Goal: Information Seeking & Learning: Compare options

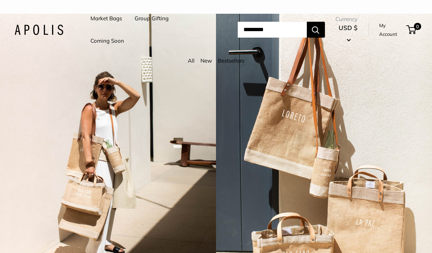
click at [357, 40] on button "USD $" at bounding box center [348, 33] width 25 height 23
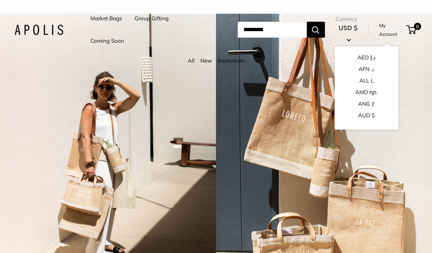
click at [113, 20] on link "Market Bags" at bounding box center [107, 18] width 32 height 10
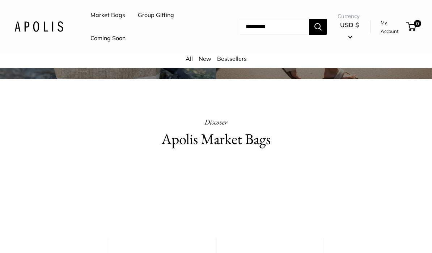
scroll to position [217, 0]
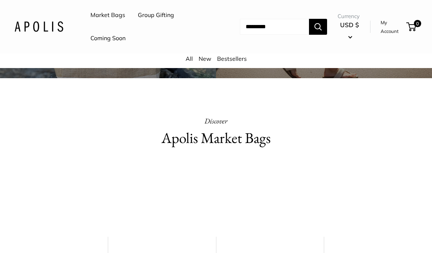
click at [192, 59] on link "All" at bounding box center [189, 58] width 7 height 7
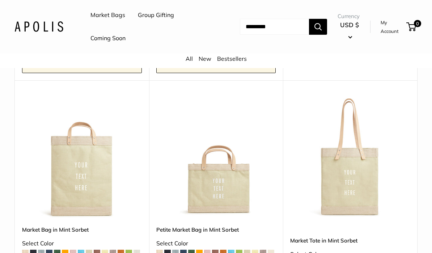
scroll to position [553, 0]
click at [288, 208] on div "Upgrade: Next Day Fulfillment Customizable Text Long Handle New Market Tote in …" at bounding box center [350, 201] width 134 height 243
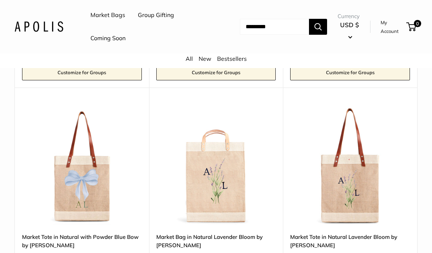
scroll to position [3360, 0]
click at [227, 175] on img at bounding box center [216, 165] width 120 height 120
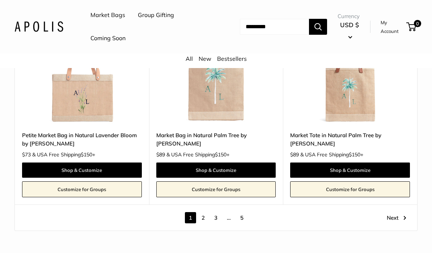
scroll to position [3682, 0]
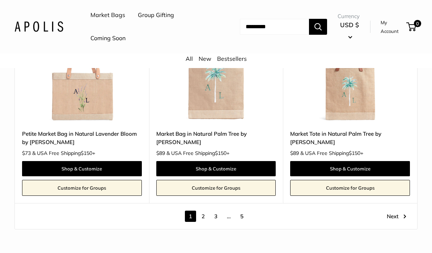
click at [400, 211] on link "Next" at bounding box center [397, 216] width 20 height 11
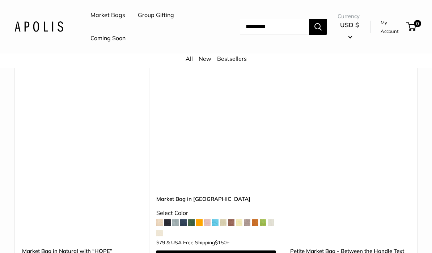
scroll to position [3389, 0]
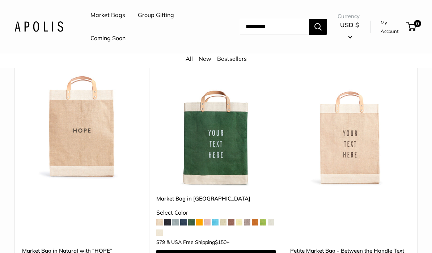
click at [363, 146] on img at bounding box center [350, 128] width 120 height 120
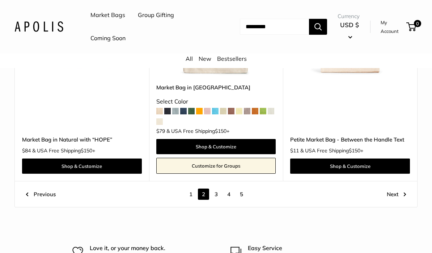
scroll to position [3501, 0]
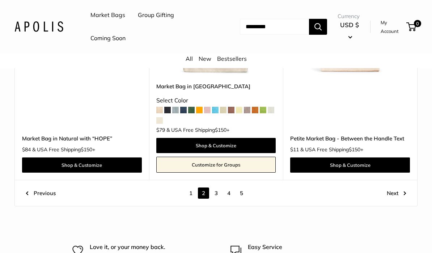
click at [404, 188] on link "Next" at bounding box center [397, 193] width 20 height 11
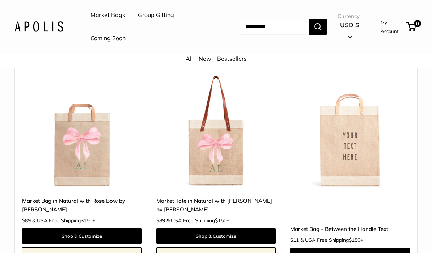
scroll to position [1622, 0]
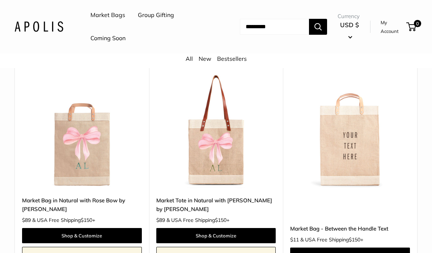
click at [363, 147] on img at bounding box center [350, 130] width 120 height 120
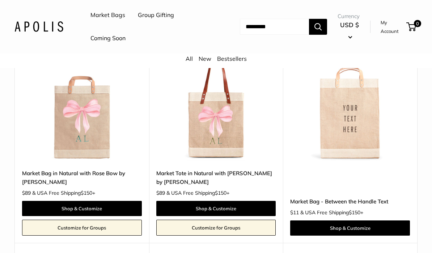
click at [358, 221] on link "Shop & Customize" at bounding box center [350, 228] width 120 height 15
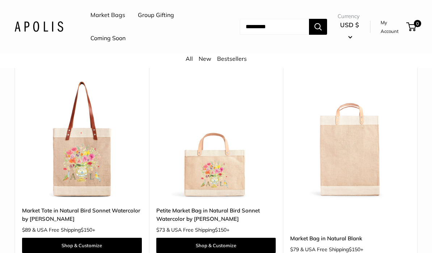
scroll to position [2314, 0]
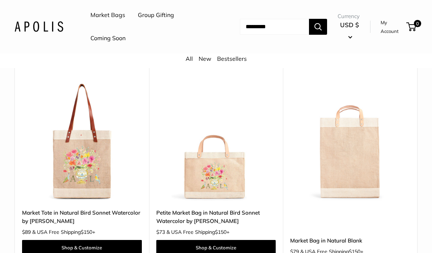
click at [366, 131] on img at bounding box center [350, 141] width 120 height 120
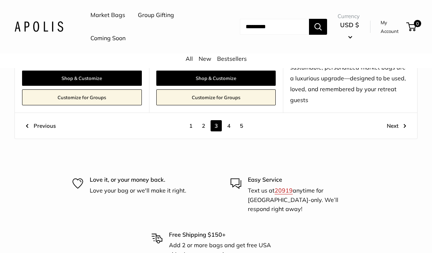
scroll to position [3673, 0]
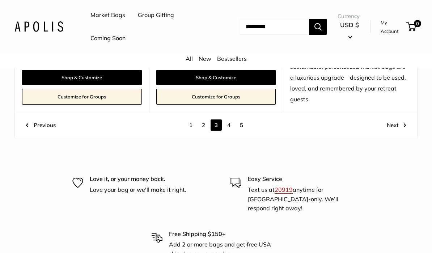
click at [400, 120] on link "Next" at bounding box center [397, 125] width 20 height 11
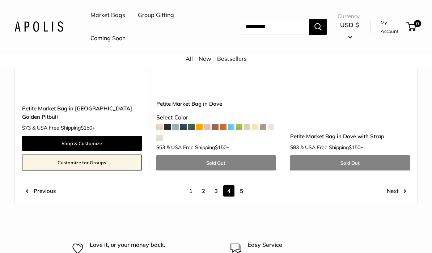
scroll to position [3597, 0]
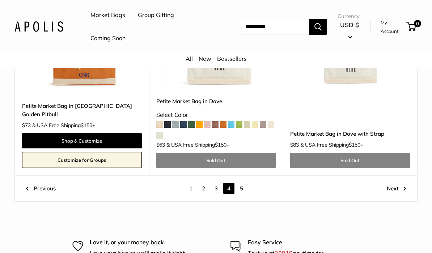
click at [405, 183] on link "Next" at bounding box center [397, 188] width 20 height 11
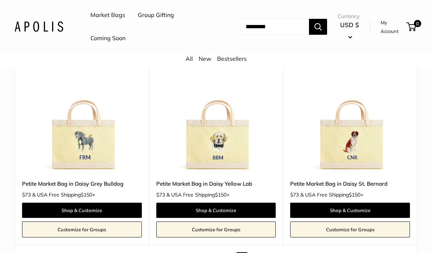
scroll to position [335, 0]
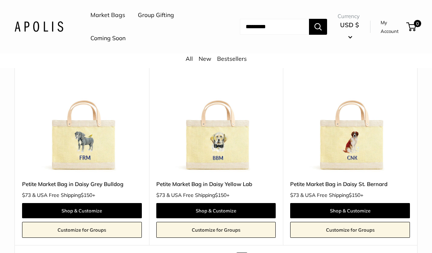
click at [360, 134] on img at bounding box center [350, 113] width 120 height 120
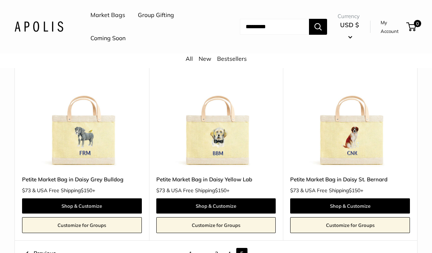
scroll to position [343, 0]
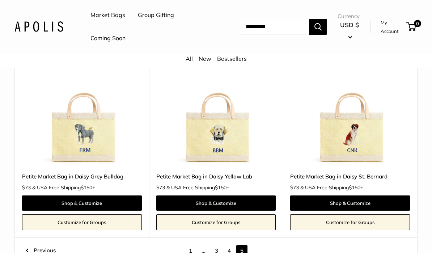
click at [191, 245] on link "1" at bounding box center [190, 250] width 11 height 11
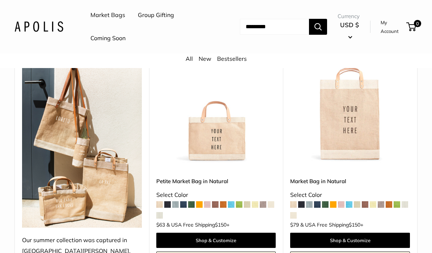
scroll to position [127, 0]
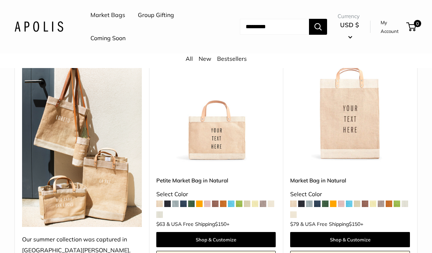
click at [354, 119] on img at bounding box center [350, 103] width 120 height 120
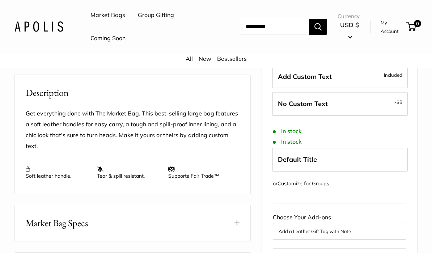
scroll to position [264, 0]
click at [242, 212] on button "Market Bag Specs" at bounding box center [133, 223] width 236 height 36
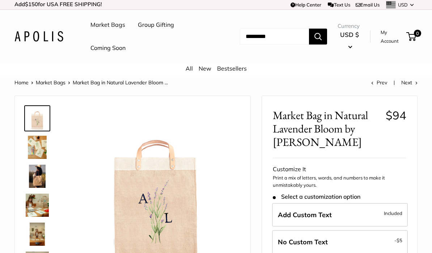
scroll to position [0, 0]
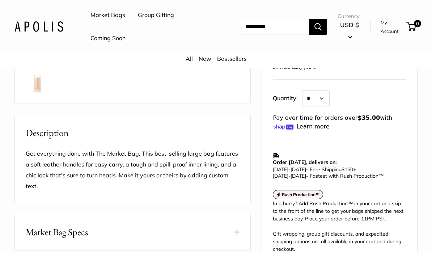
scroll to position [225, 0]
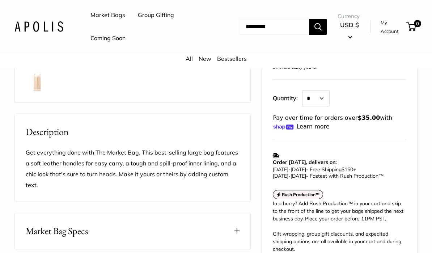
click at [240, 229] on span at bounding box center [237, 231] width 5 height 5
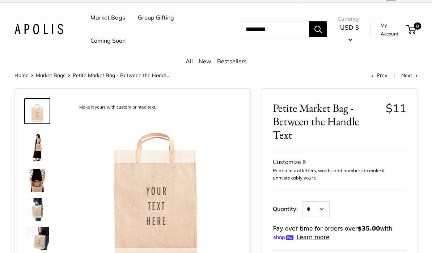
scroll to position [0, 0]
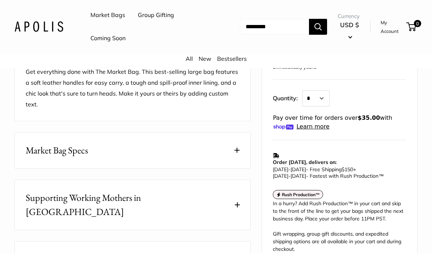
scroll to position [316, 0]
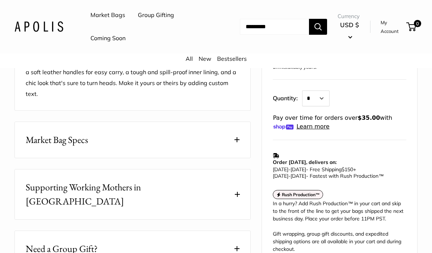
click at [239, 137] on span at bounding box center [237, 139] width 5 height 5
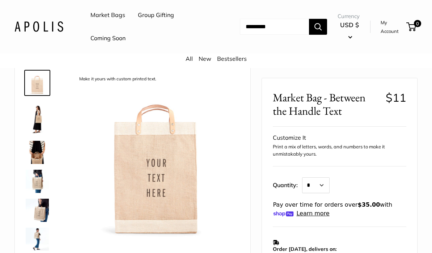
scroll to position [36, 0]
click at [40, 154] on img at bounding box center [37, 152] width 23 height 23
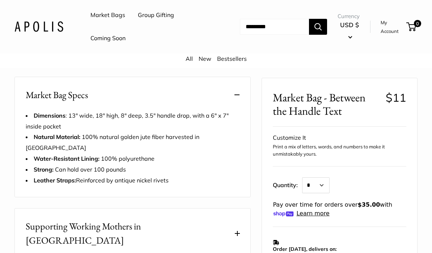
scroll to position [360, 0]
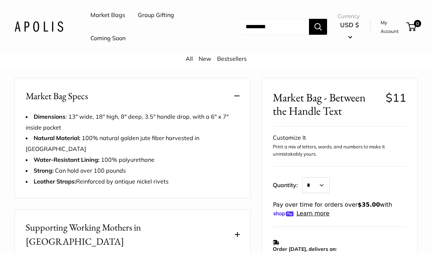
click at [242, 210] on button "Supporting Working Mothers in [GEOGRAPHIC_DATA]" at bounding box center [133, 235] width 236 height 50
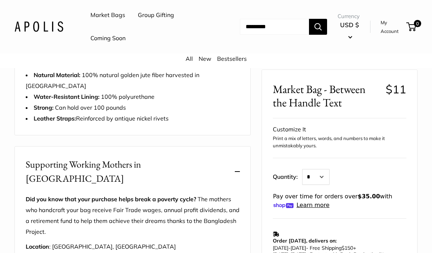
scroll to position [366, 0]
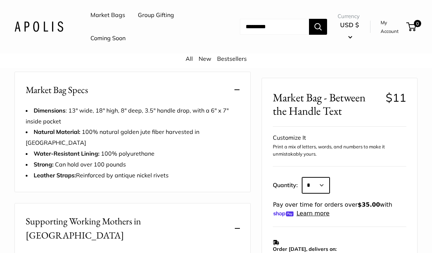
click at [330, 184] on select "* * * * * * * * * *** *** *** *** *** *** *** *** *** *** *** *** *** *** *** *…" at bounding box center [316, 185] width 28 height 16
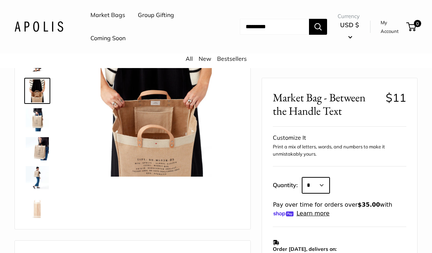
scroll to position [92, 0]
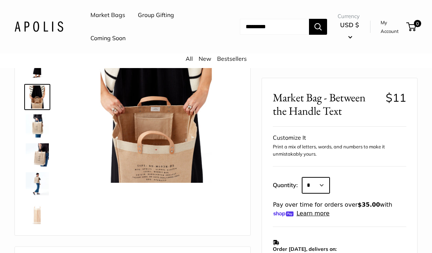
click at [329, 185] on select "* * * * * * * * * *** *** *** *** *** *** *** *** *** *** *** *** *** *** *** *…" at bounding box center [316, 185] width 28 height 16
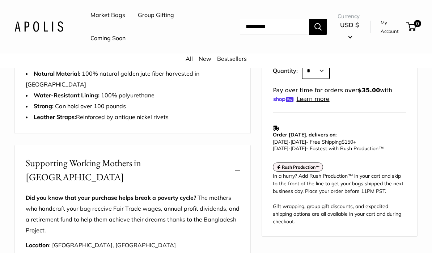
select select "*"
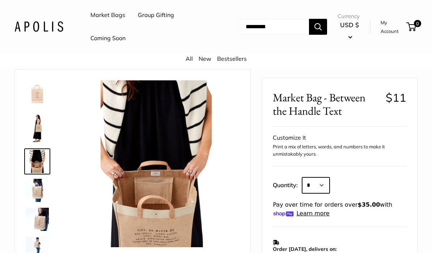
scroll to position [0, 0]
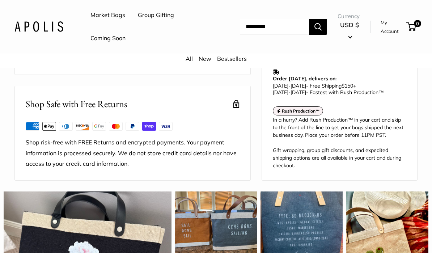
scroll to position [512, 0]
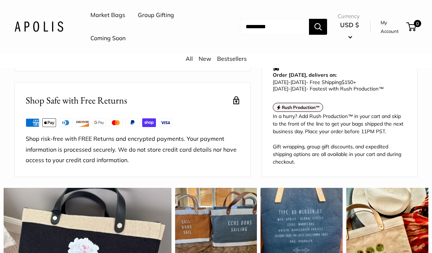
click at [408, 154] on div "Home Market Bags Market Bag - Between the Handle Text Prev Next Make it yours w…" at bounding box center [216, 80] width 432 height 1027
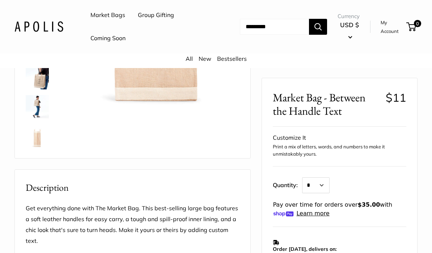
scroll to position [0, 0]
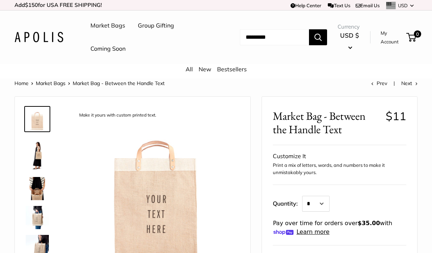
click at [39, 192] on img at bounding box center [37, 188] width 23 height 23
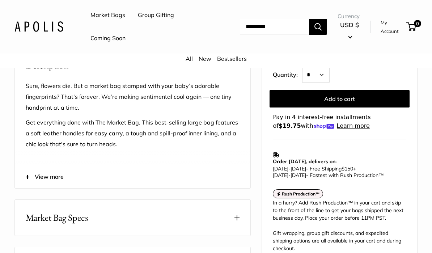
scroll to position [246, 0]
click at [240, 221] on button "Market Bag Specs" at bounding box center [133, 218] width 236 height 36
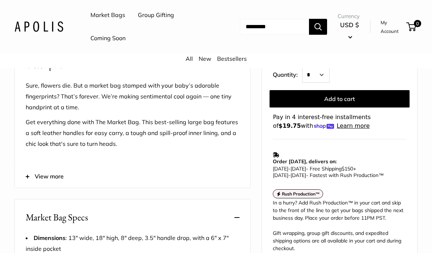
click at [239, 218] on span at bounding box center [237, 217] width 5 height 5
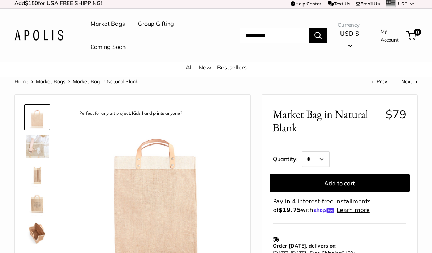
scroll to position [0, 0]
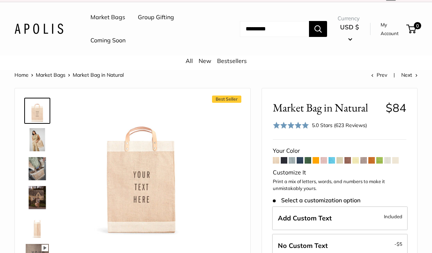
click at [365, 158] on span at bounding box center [364, 160] width 7 height 7
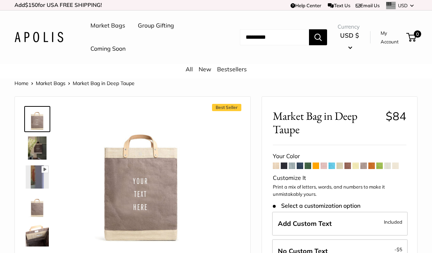
click at [339, 167] on span at bounding box center [340, 166] width 7 height 7
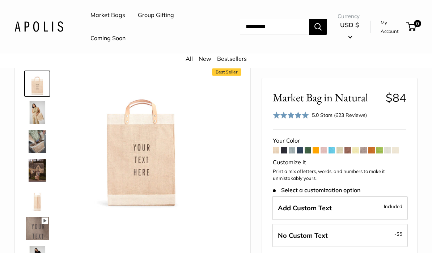
click at [37, 175] on img at bounding box center [37, 170] width 23 height 23
